Goal: Entertainment & Leisure: Consume media (video, audio)

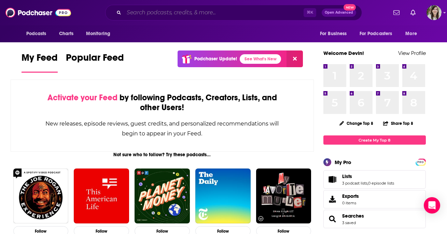
click at [164, 12] on input "Search podcasts, credits, & more..." at bounding box center [214, 12] width 180 height 11
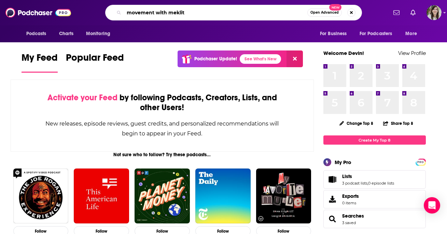
type input "movement with meklit"
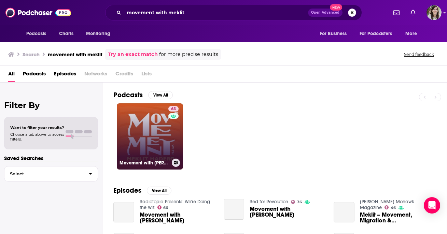
click at [130, 152] on link "63 Movement with [PERSON_NAME]" at bounding box center [150, 137] width 66 height 66
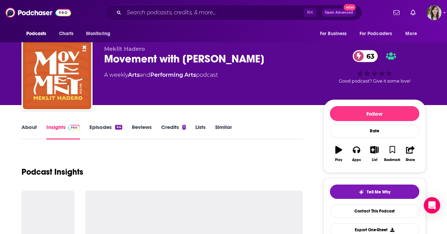
scroll to position [39, 0]
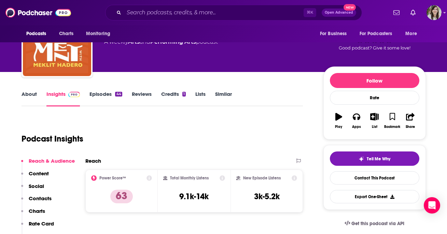
click at [94, 97] on link "Episodes 44" at bounding box center [106, 99] width 32 height 16
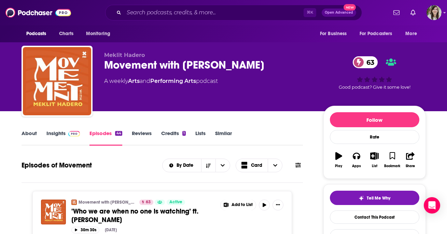
scroll to position [43, 0]
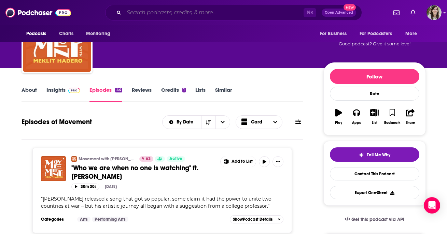
click at [225, 11] on input "Search podcasts, credits, & more..." at bounding box center [214, 12] width 180 height 11
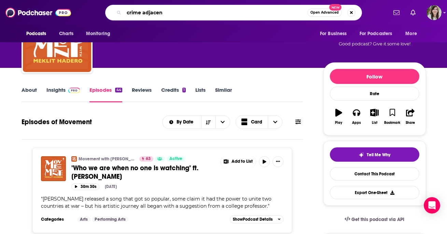
type input "crime adjacent"
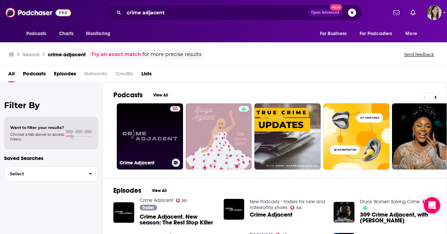
click at [156, 126] on link "50 Crime Adjacent" at bounding box center [150, 137] width 66 height 66
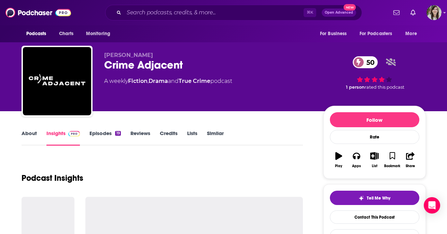
click at [109, 133] on link "Episodes 19" at bounding box center [105, 138] width 31 height 16
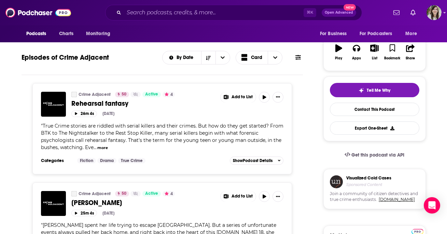
scroll to position [109, 0]
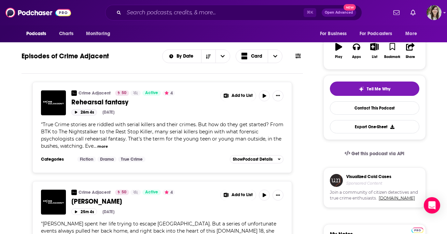
click at [79, 113] on button "26m 4s" at bounding box center [84, 112] width 26 height 6
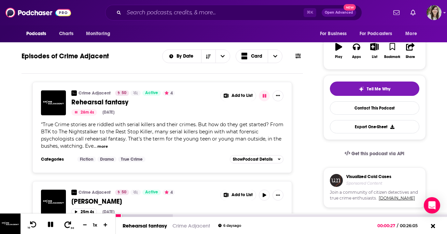
click at [68, 224] on icon at bounding box center [68, 224] width 9 height 7
click at [69, 225] on icon at bounding box center [68, 224] width 9 height 7
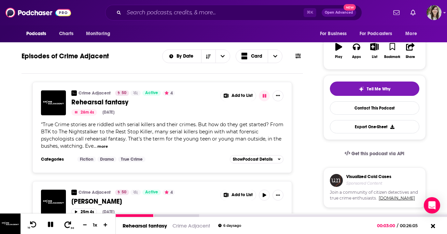
click at [69, 225] on icon at bounding box center [68, 224] width 9 height 7
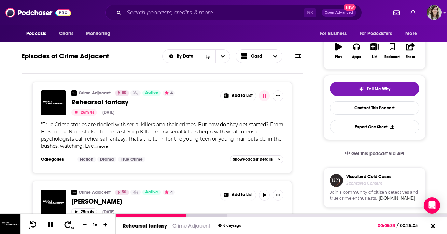
click at [69, 225] on icon at bounding box center [68, 224] width 9 height 7
click at [35, 227] on icon at bounding box center [33, 224] width 7 height 6
click at [68, 225] on icon at bounding box center [68, 224] width 9 height 7
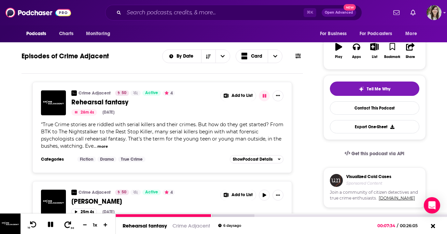
click at [68, 225] on icon at bounding box center [68, 224] width 9 height 7
click at [69, 223] on icon at bounding box center [68, 224] width 7 height 6
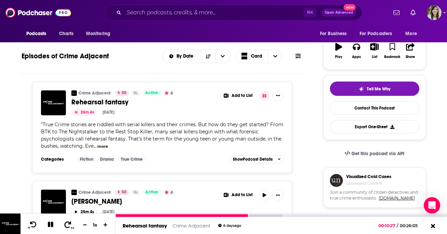
click at [69, 223] on icon at bounding box center [68, 224] width 7 height 6
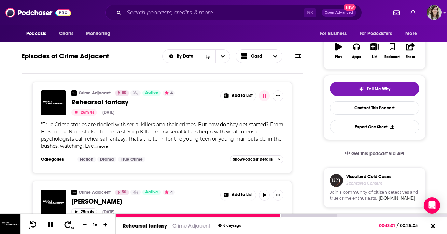
click at [69, 223] on icon at bounding box center [68, 224] width 7 height 6
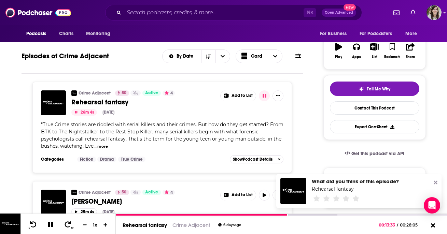
click at [436, 182] on icon at bounding box center [436, 183] width 4 height 4
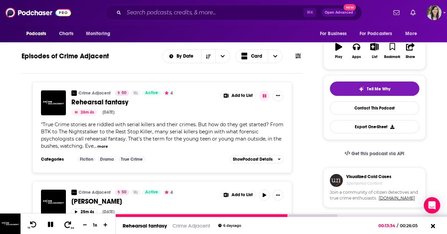
click at [68, 225] on icon at bounding box center [68, 224] width 9 height 7
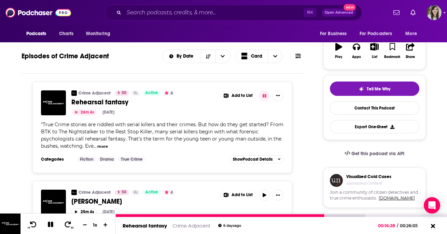
click at [50, 226] on icon at bounding box center [50, 225] width 9 height 10
